Goal: Information Seeking & Learning: Check status

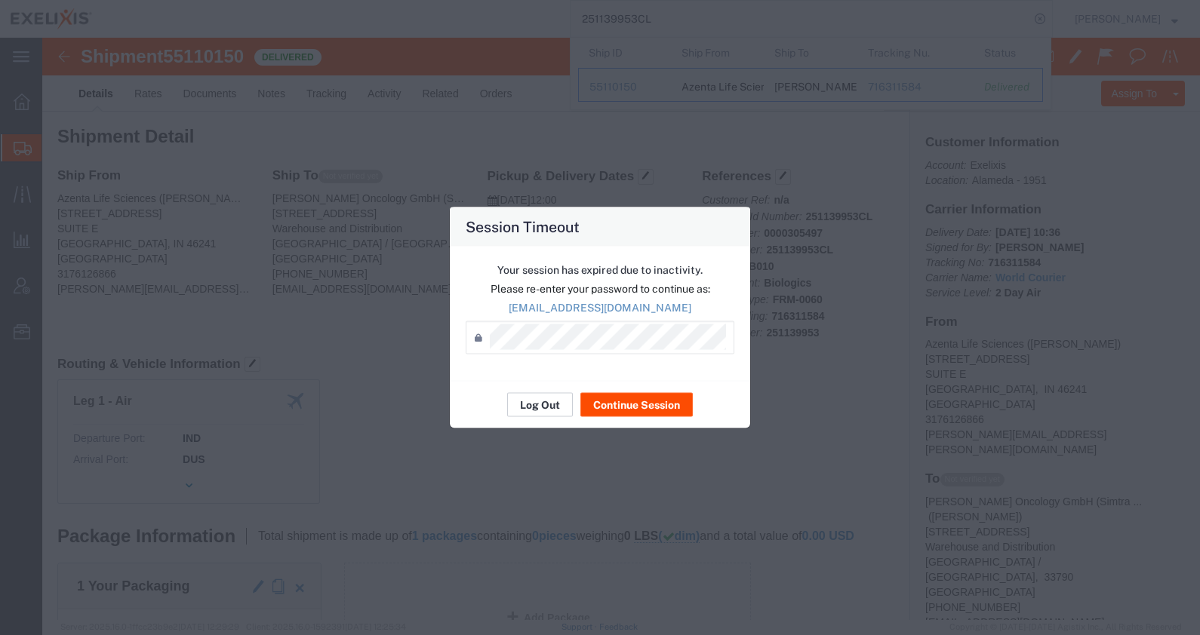
click at [552, 404] on button "Log Out" at bounding box center [540, 405] width 66 height 24
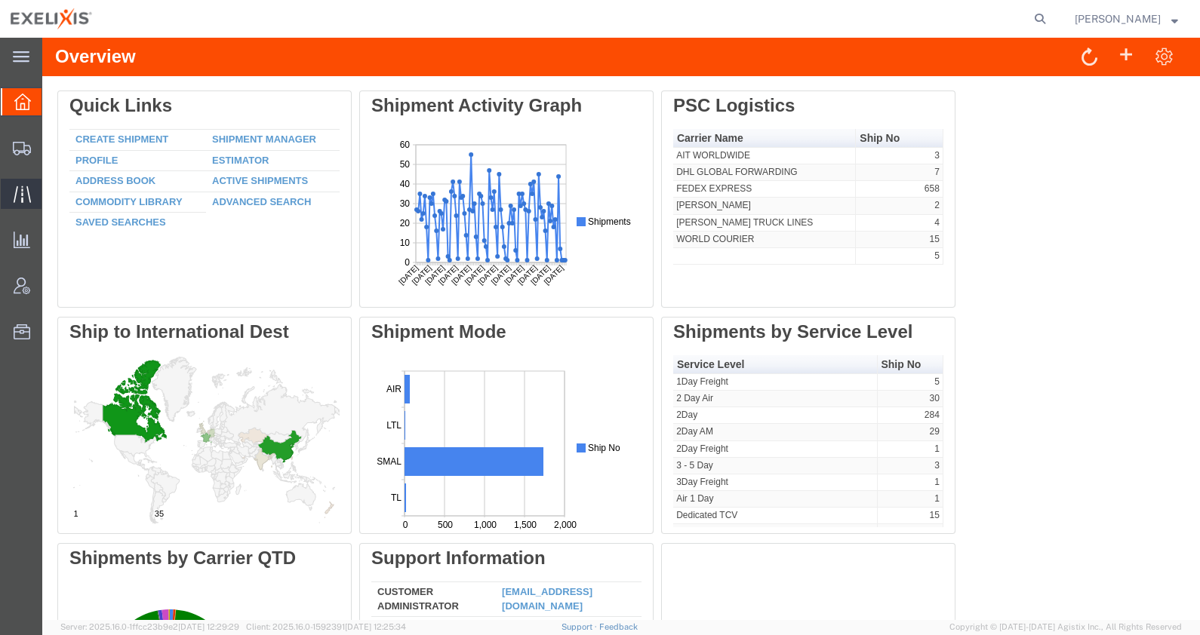
click at [52, 197] on span "Traffic" at bounding box center [46, 194] width 11 height 30
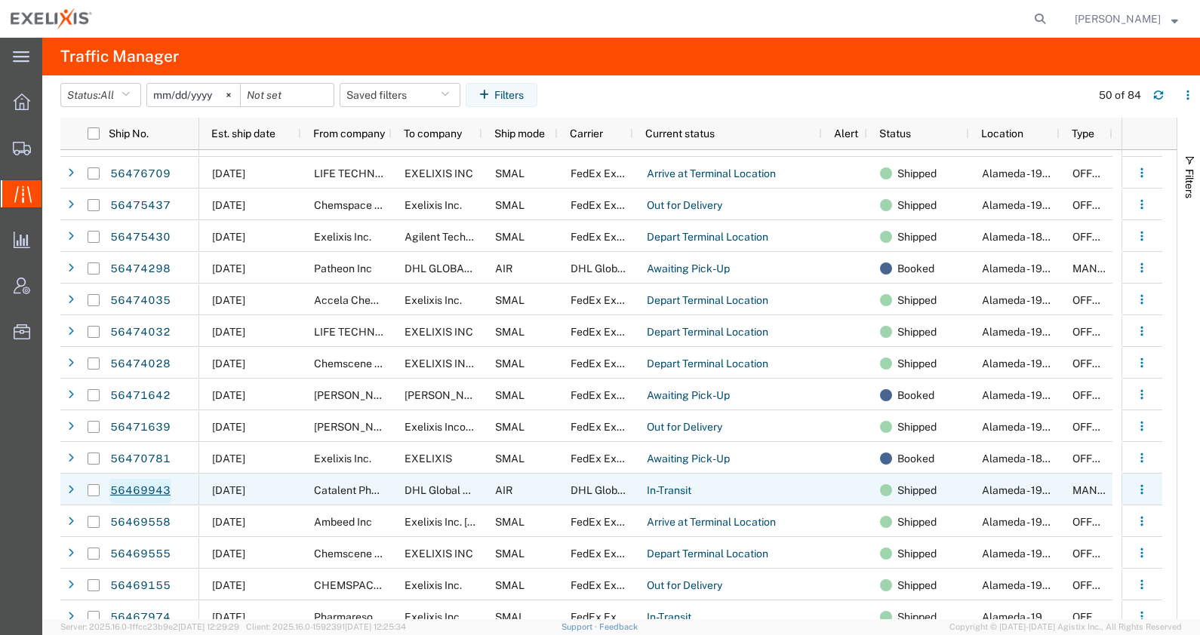
click at [144, 487] on link "56469943" at bounding box center [140, 491] width 62 height 24
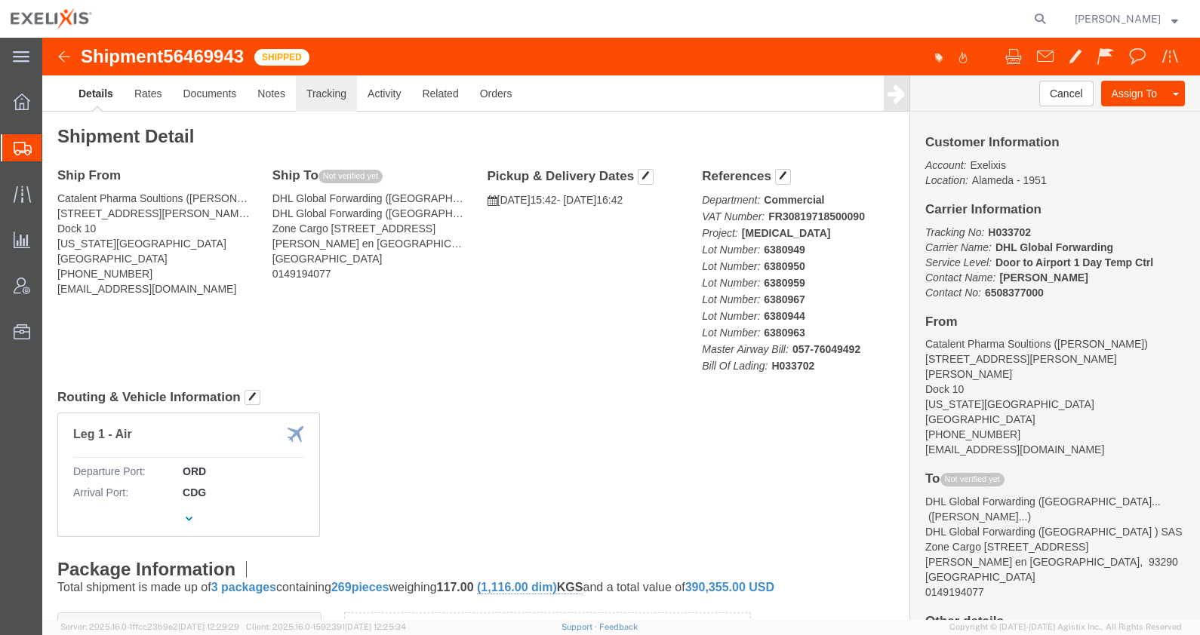
click link "Tracking"
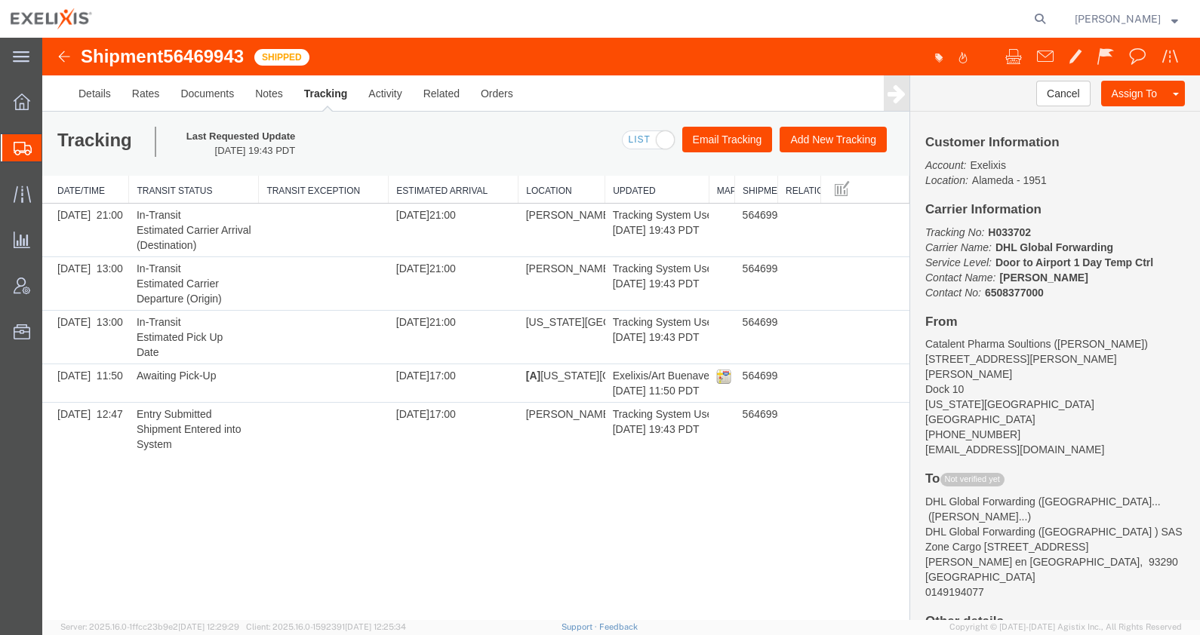
click at [398, 577] on div "Shipment 56469943 5 of 5 Shipped Details Rates Documents Notes Tracking Activit…" at bounding box center [620, 329] width 1157 height 582
click at [421, 513] on div "Shipment 56469943 5 of 5 Shipped Details Rates Documents Notes Tracking Activit…" at bounding box center [620, 329] width 1157 height 582
click at [107, 90] on link "Details" at bounding box center [95, 93] width 54 height 36
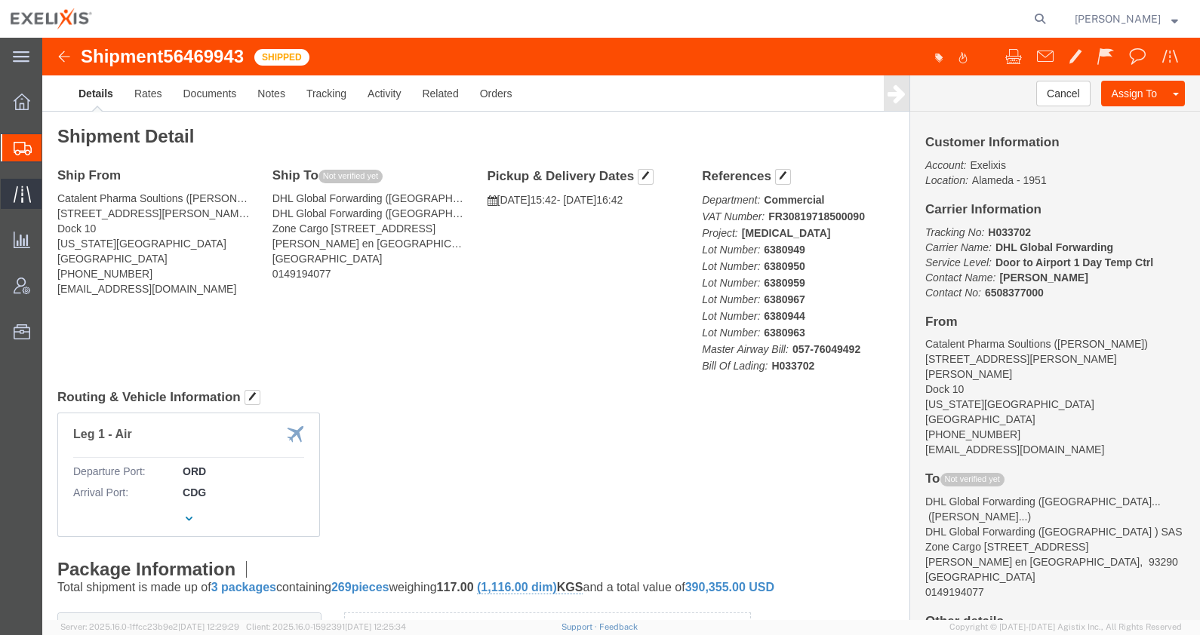
click at [34, 192] on div at bounding box center [22, 194] width 42 height 30
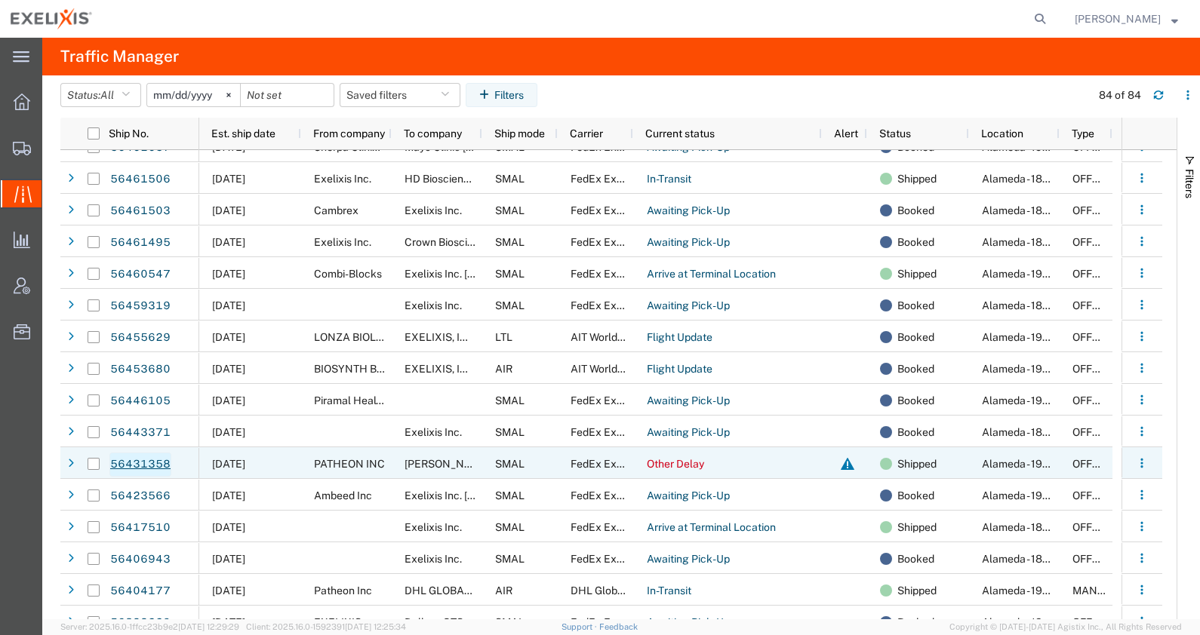
click at [149, 460] on link "56431358" at bounding box center [140, 465] width 62 height 24
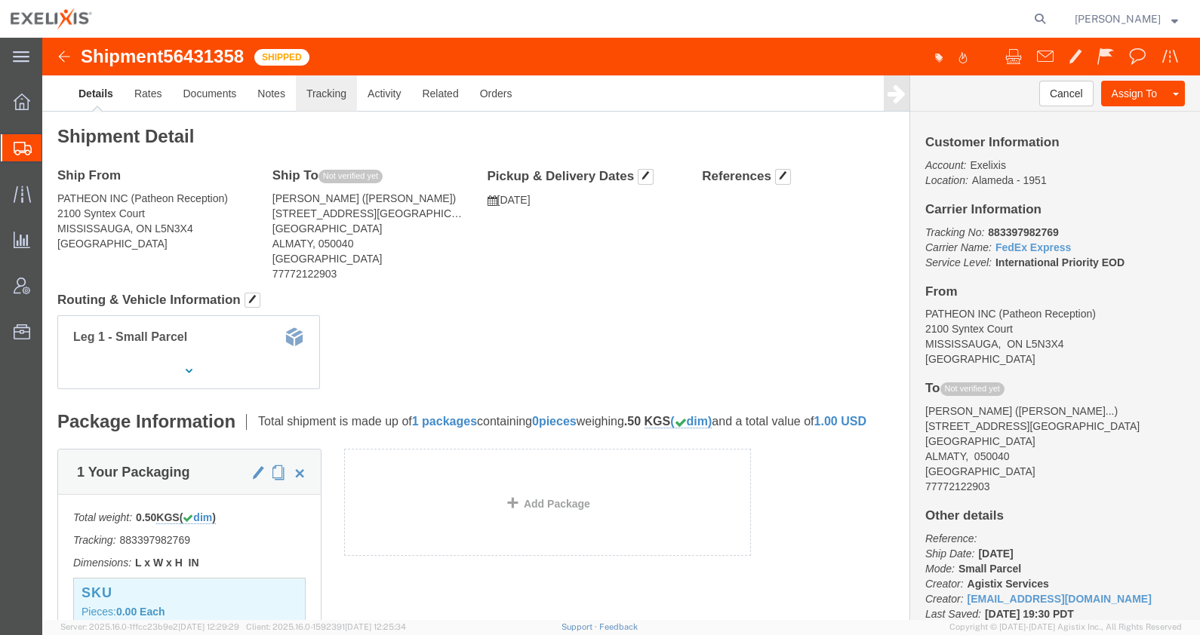
click link "Tracking"
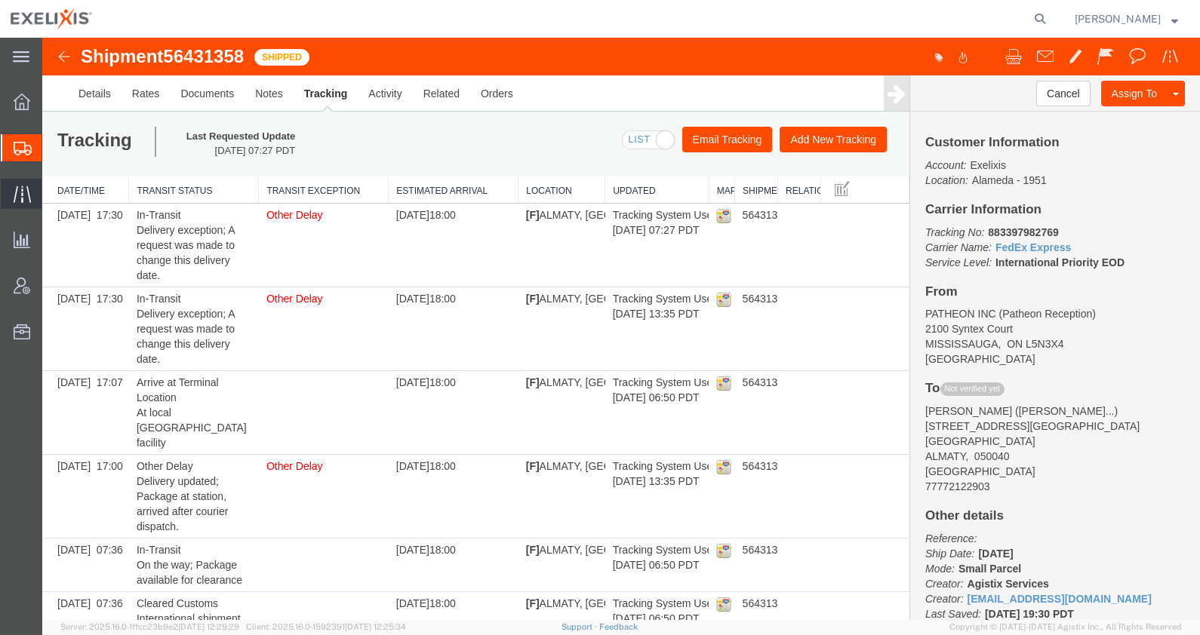
click at [25, 199] on icon at bounding box center [22, 194] width 17 height 17
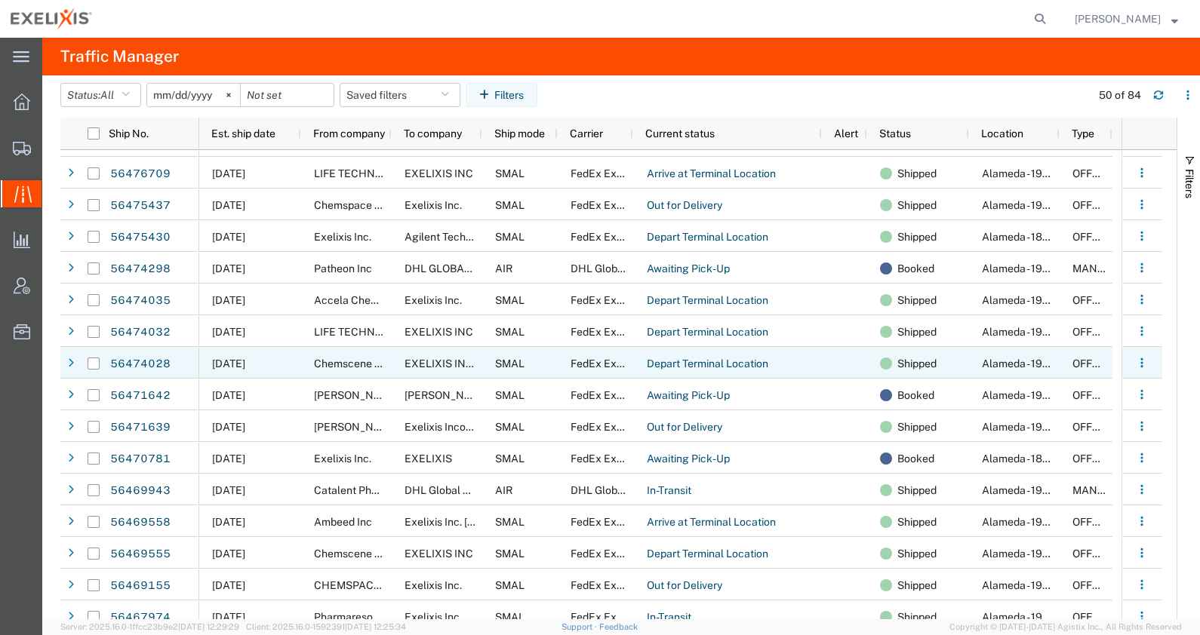
scroll to position [1037, 0]
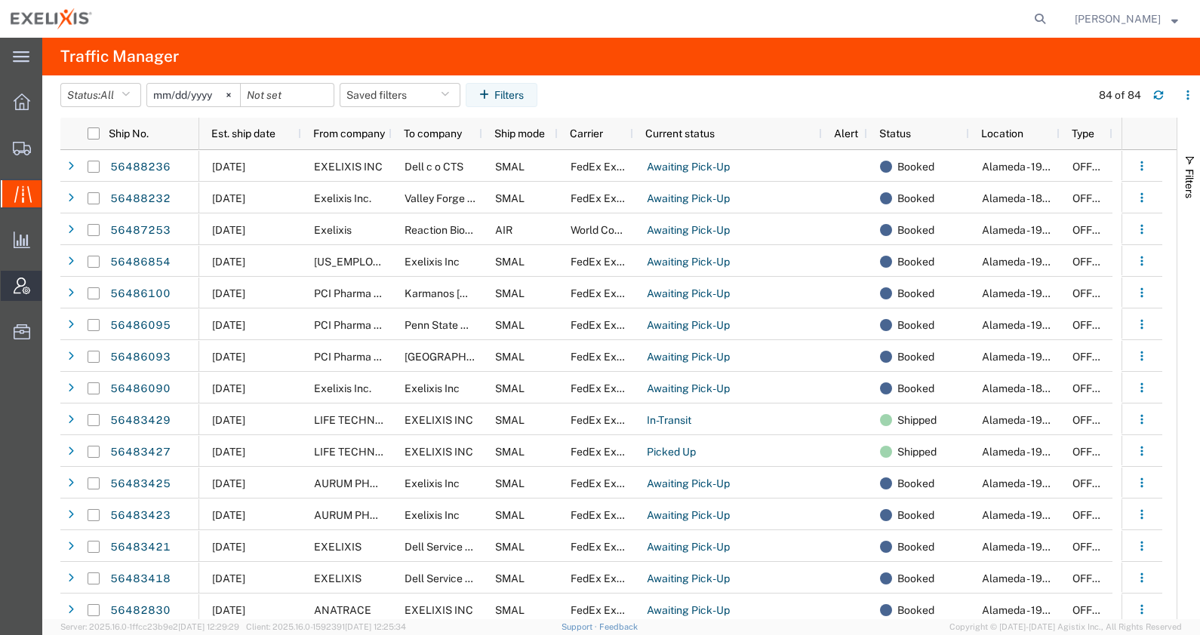
click at [52, 278] on span "Account Admin" at bounding box center [46, 286] width 11 height 30
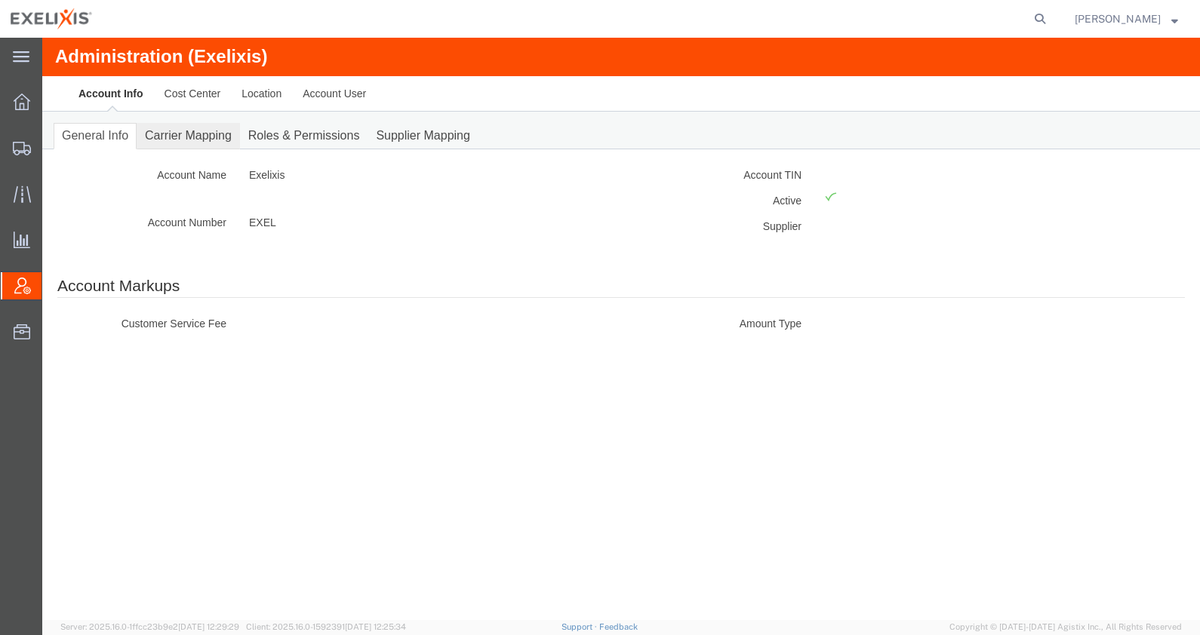
click at [178, 133] on link "Carrier Mapping" at bounding box center [188, 136] width 103 height 26
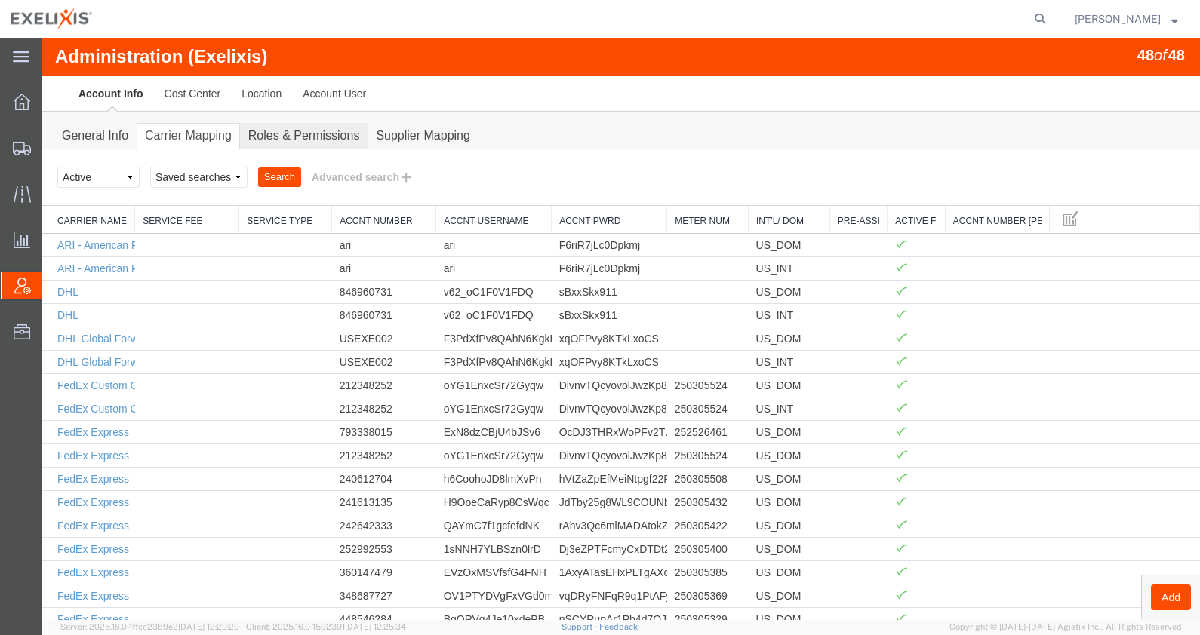
click at [324, 132] on link "Roles & Permissions" at bounding box center [304, 136] width 128 height 26
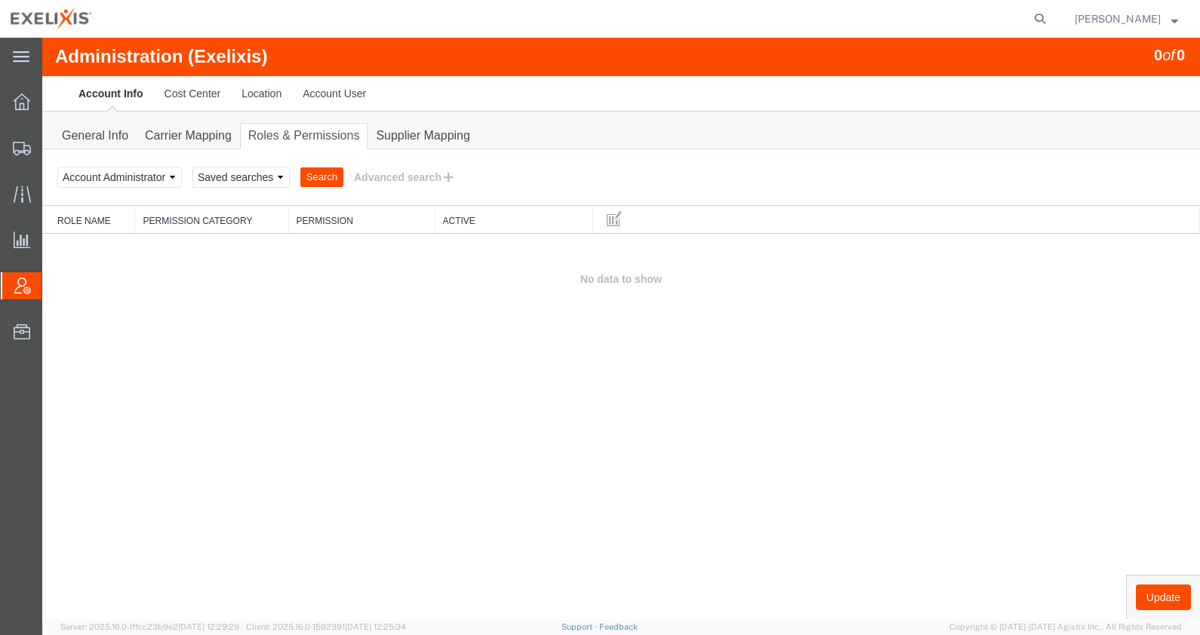
click at [324, 132] on link "Roles & Permissions" at bounding box center [304, 136] width 128 height 26
click at [153, 171] on select "Select status Account Administrator Account Manager Account User All Location M…" at bounding box center [119, 177] width 124 height 21
select select "ALL"
click at [57, 167] on select "Select status Account Administrator Account Manager Account User All Location M…" at bounding box center [119, 177] width 124 height 21
click at [325, 170] on button "Search" at bounding box center [321, 177] width 43 height 20
